Goal: Find specific page/section: Find specific page/section

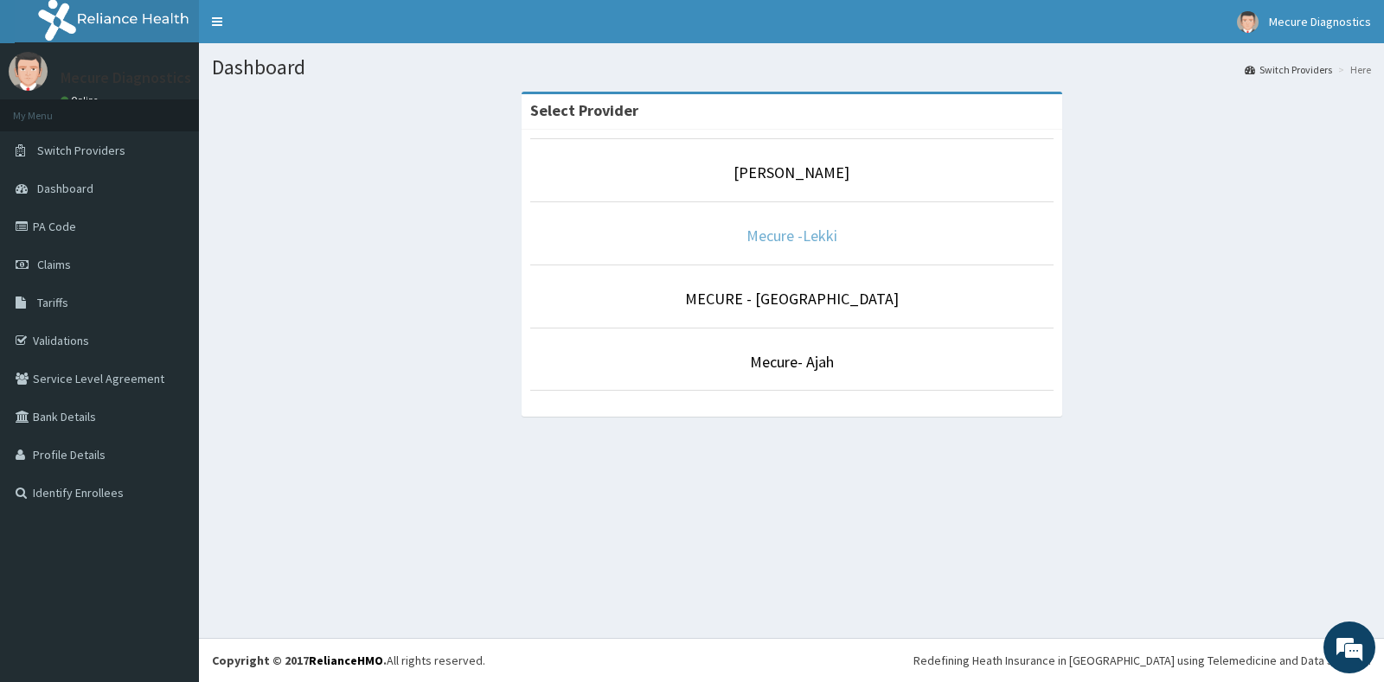
click at [777, 238] on link "Mecure -Lekki" at bounding box center [791, 236] width 91 height 20
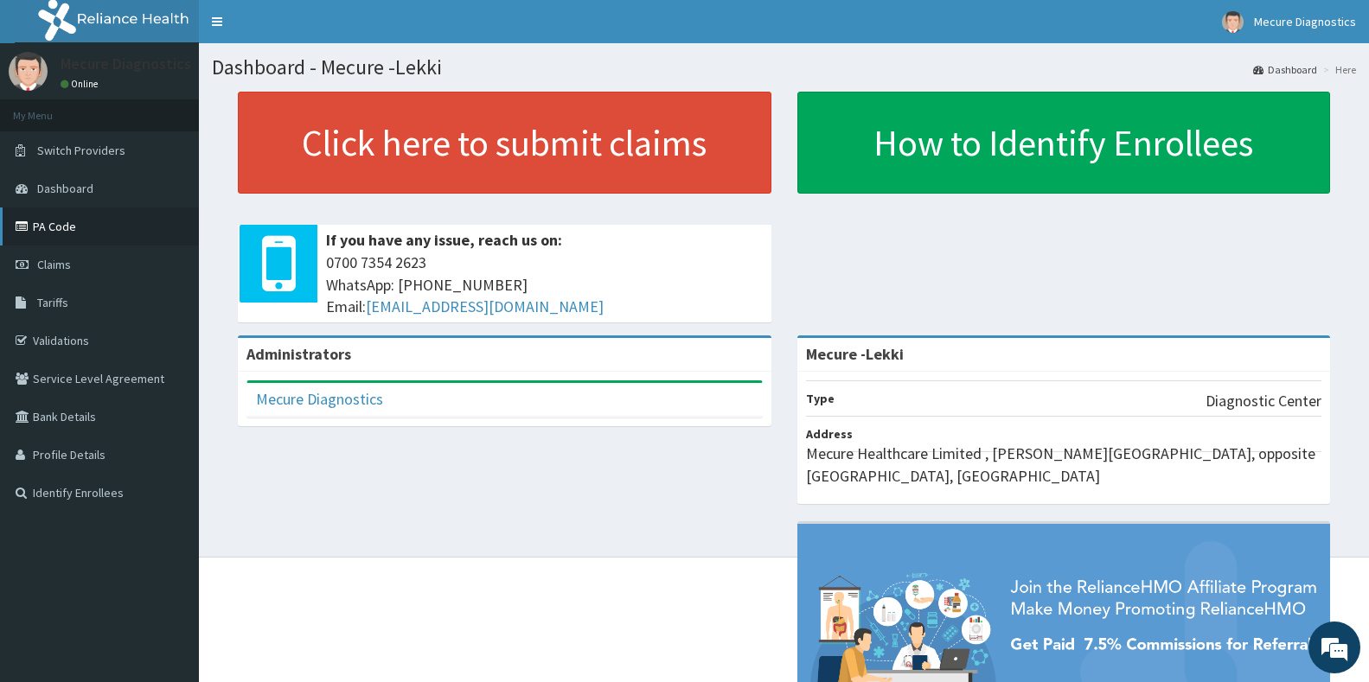
click at [54, 229] on link "PA Code" at bounding box center [99, 227] width 199 height 38
